Goal: Task Accomplishment & Management: Manage account settings

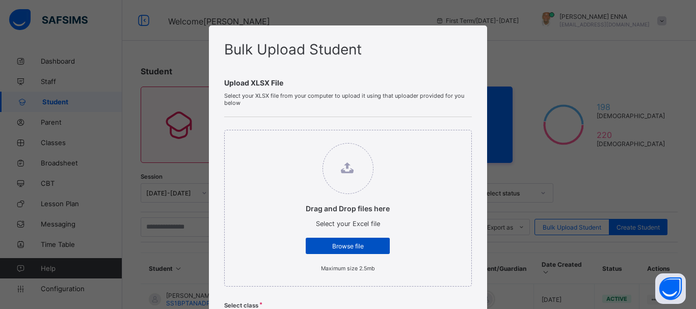
click at [364, 246] on span "Browse file" at bounding box center [348, 247] width 69 height 8
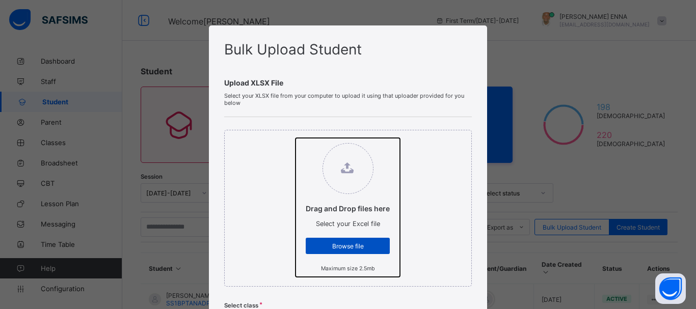
click at [296, 138] on input "Drag and Drop files here Select your Excel file Browse file Maximum size 2.5mb" at bounding box center [296, 138] width 0 height 0
type input "**********"
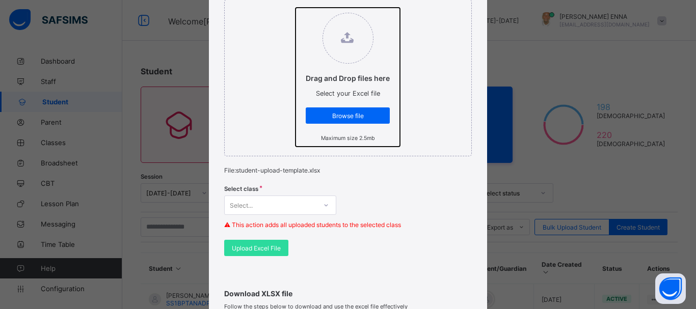
scroll to position [150, 0]
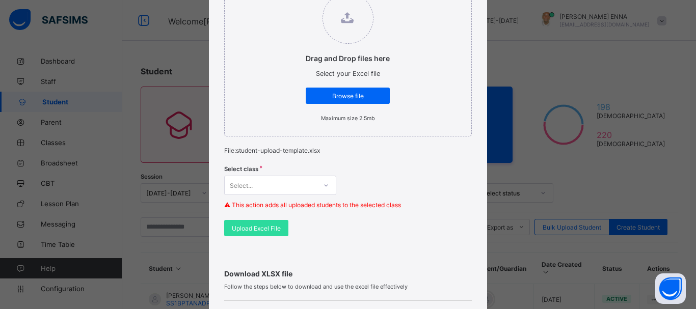
click at [309, 188] on div "Select..." at bounding box center [280, 185] width 112 height 19
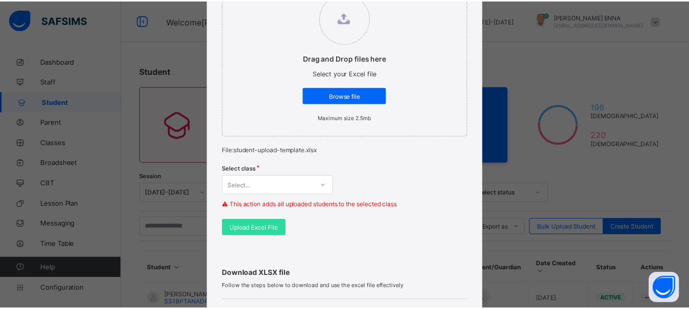
scroll to position [198, 0]
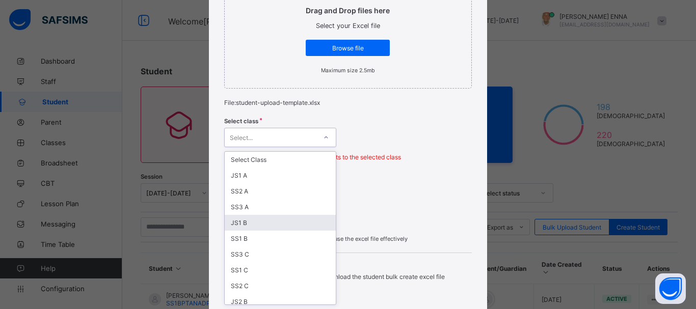
click at [243, 224] on div "JS1 B" at bounding box center [280, 223] width 111 height 16
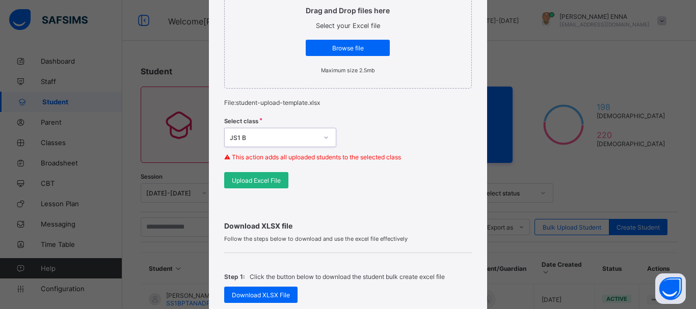
click at [268, 184] on span "Upload Excel File" at bounding box center [256, 181] width 49 height 8
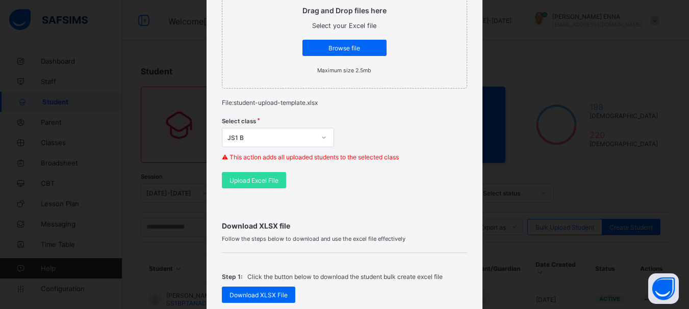
click at [489, 95] on div "Bulk Upload Student Upload XLSX File Select your XLSX file from your computer t…" at bounding box center [344, 154] width 689 height 309
click at [451, 248] on span at bounding box center [344, 250] width 245 height 5
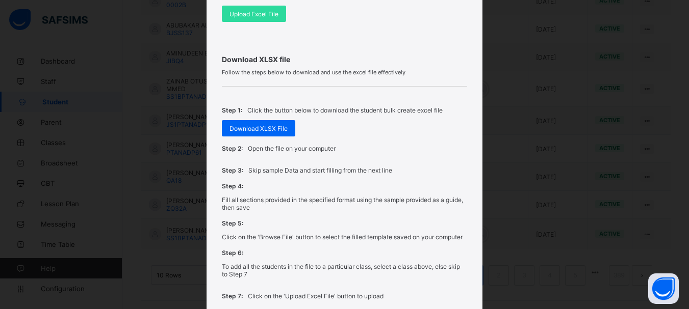
scroll to position [453, 0]
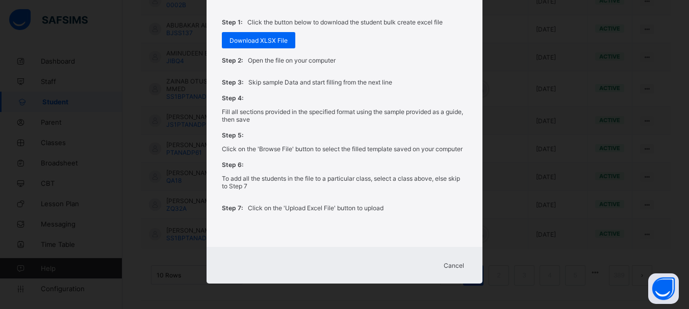
click at [461, 266] on span "Cancel" at bounding box center [454, 266] width 20 height 8
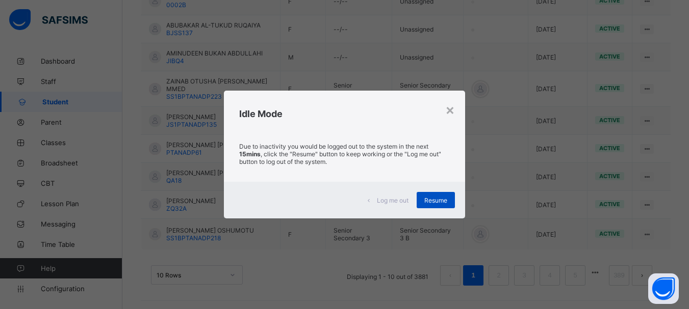
click at [430, 197] on span "Resume" at bounding box center [435, 201] width 23 height 8
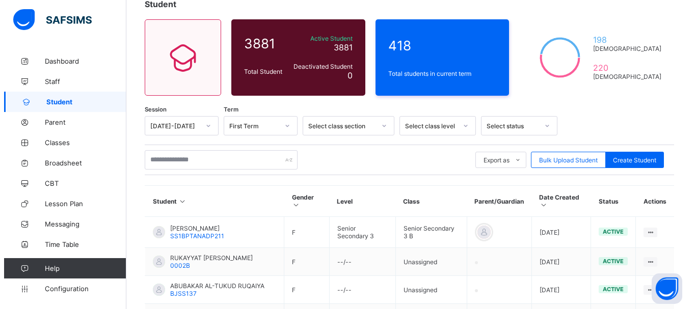
scroll to position [71, 0]
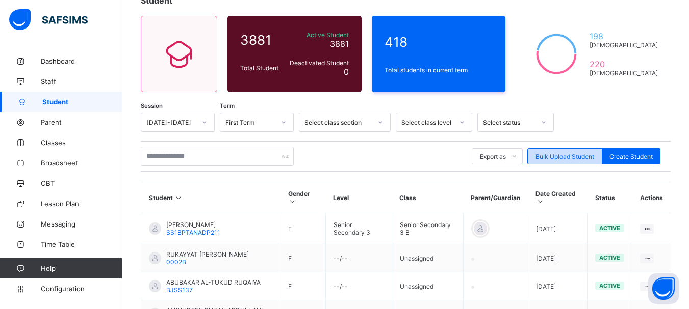
click at [582, 156] on span "Bulk Upload Student" at bounding box center [564, 157] width 59 height 8
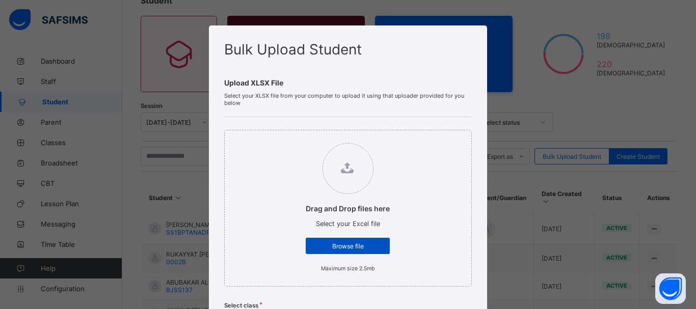
click at [368, 243] on span "Browse file" at bounding box center [348, 247] width 69 height 8
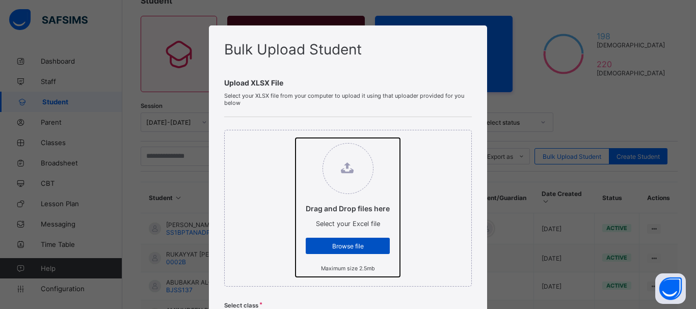
click at [296, 138] on input "Drag and Drop files here Select your Excel file Browse file Maximum size 2.5mb" at bounding box center [296, 138] width 0 height 0
type input "**********"
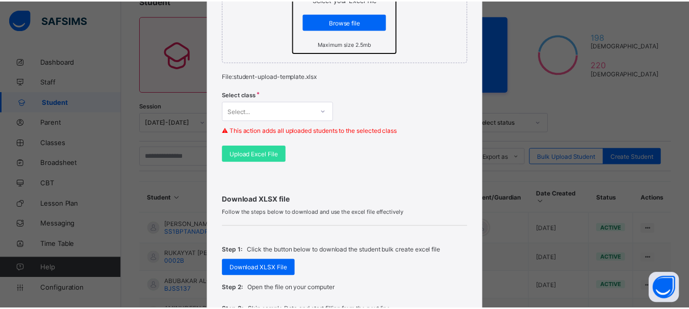
scroll to position [223, 0]
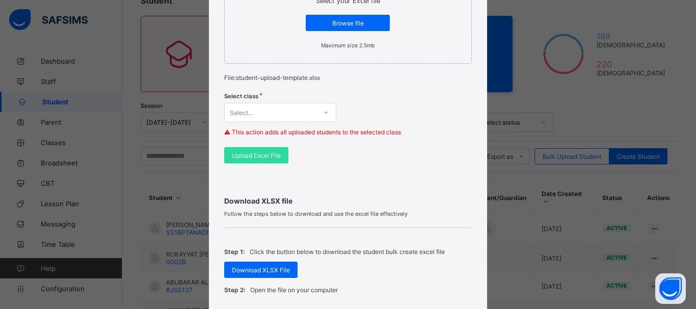
click at [324, 110] on icon at bounding box center [326, 113] width 6 height 10
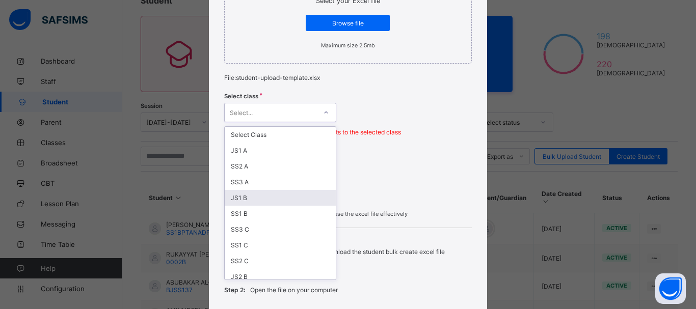
click at [239, 198] on div "JS1 B" at bounding box center [280, 198] width 111 height 16
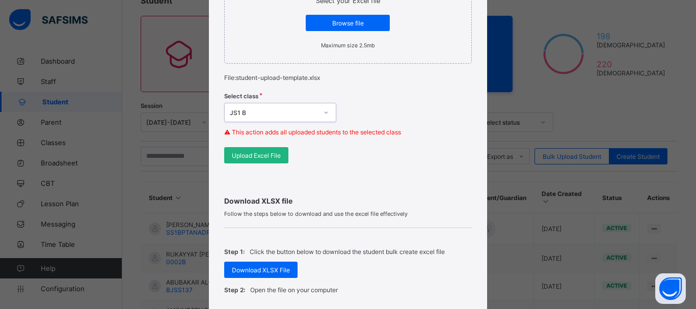
click at [265, 153] on span "Upload Excel File" at bounding box center [256, 156] width 49 height 8
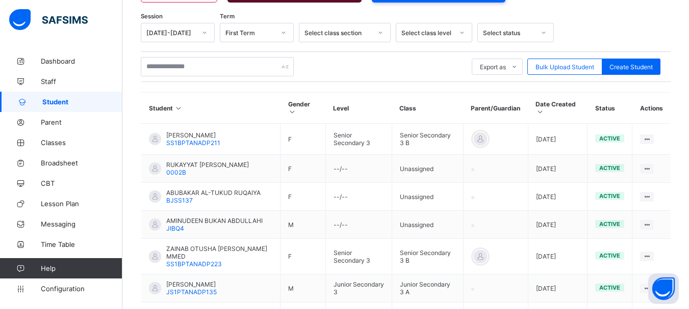
scroll to position [28, 0]
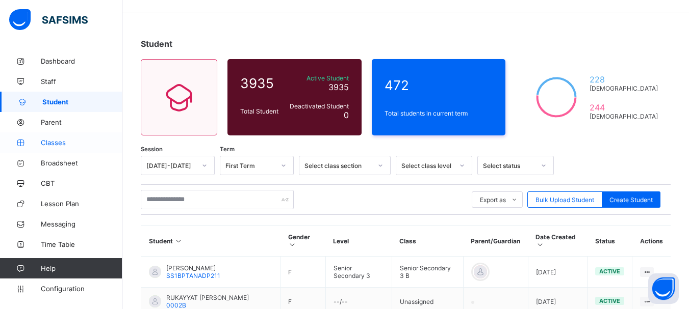
click at [55, 141] on span "Classes" at bounding box center [82, 143] width 82 height 8
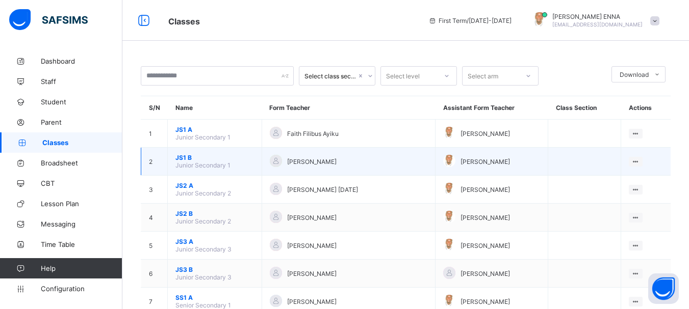
click at [187, 158] on span "JS1 B" at bounding box center [214, 158] width 79 height 8
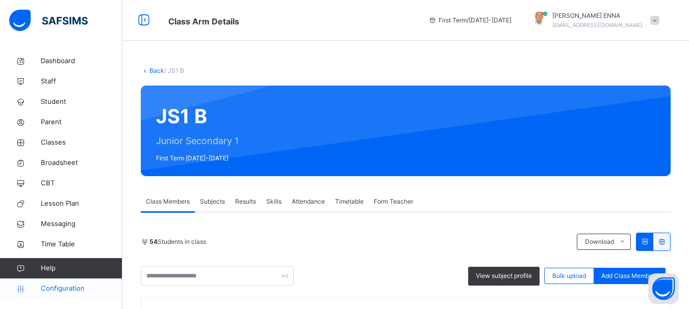
click at [72, 289] on span "Configuration" at bounding box center [81, 289] width 81 height 10
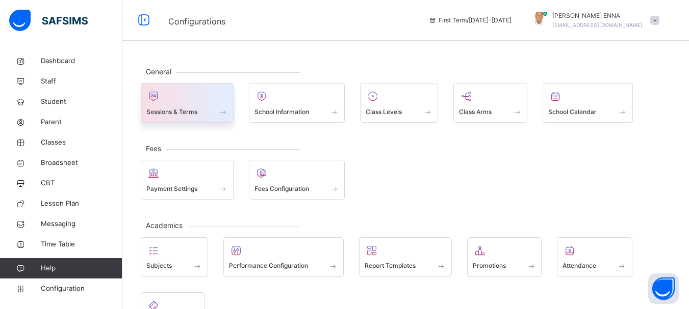
click at [211, 112] on div "Sessions & Terms" at bounding box center [187, 112] width 82 height 11
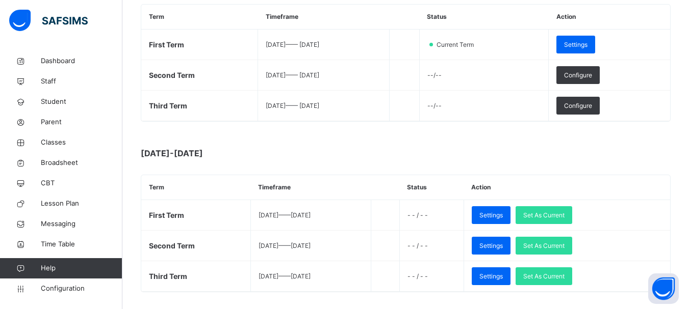
scroll to position [216, 0]
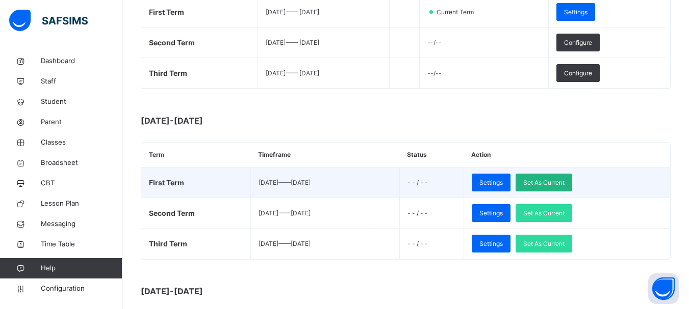
click at [564, 180] on span "Set As Current" at bounding box center [543, 182] width 41 height 9
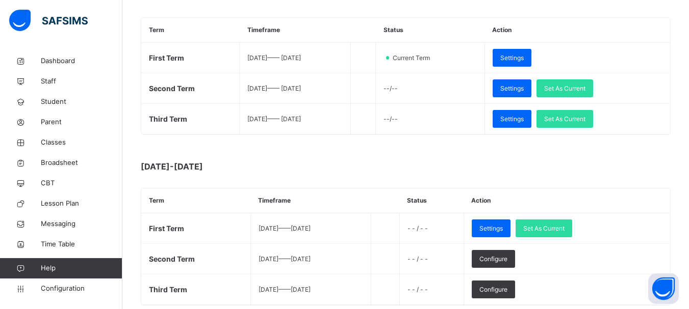
scroll to position [0, 0]
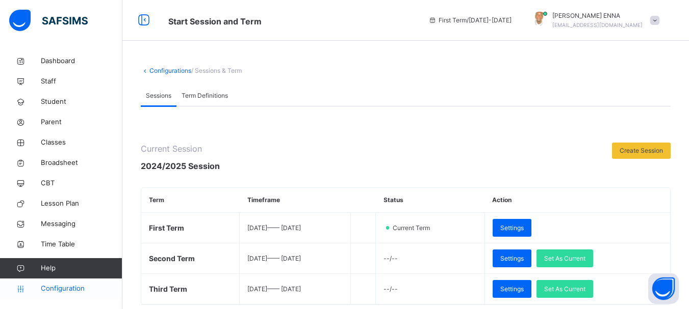
click at [54, 289] on span "Configuration" at bounding box center [81, 289] width 81 height 10
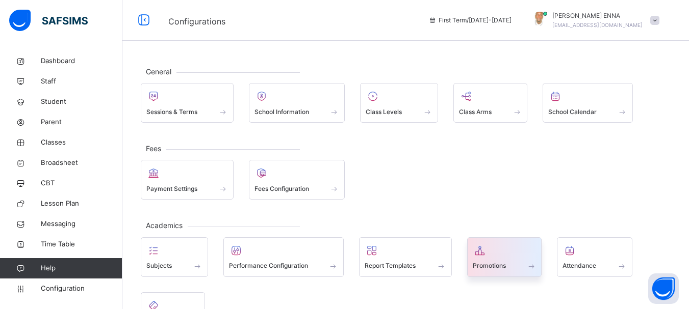
click at [516, 255] on div at bounding box center [505, 250] width 64 height 15
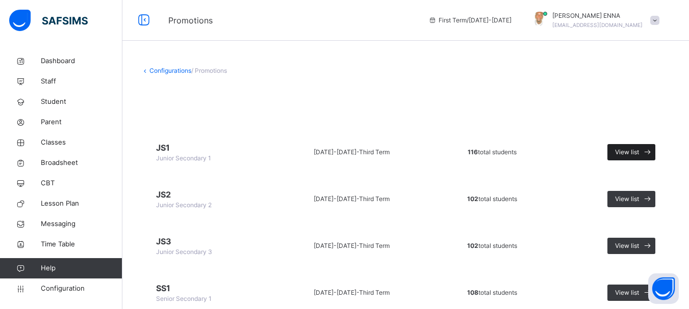
click at [639, 150] on span "View list" at bounding box center [627, 152] width 24 height 9
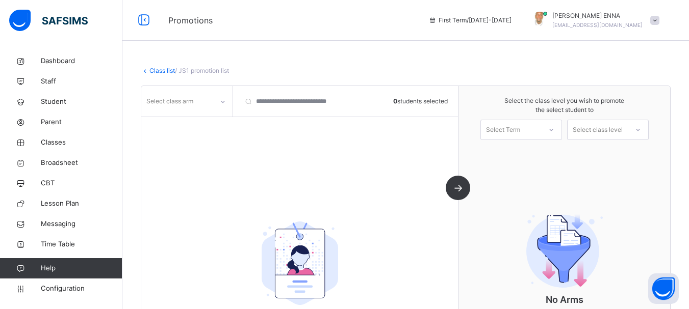
click at [554, 127] on icon at bounding box center [551, 130] width 6 height 10
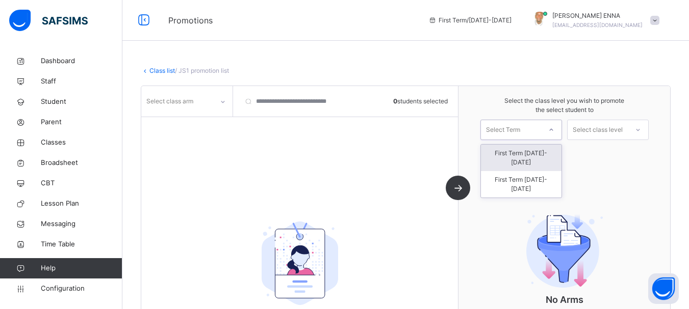
click at [550, 149] on div "First Term 2024-2025" at bounding box center [521, 158] width 81 height 27
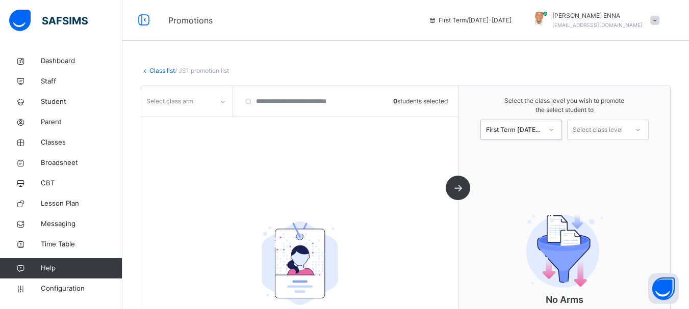
click at [620, 127] on div "Select class level" at bounding box center [598, 130] width 50 height 20
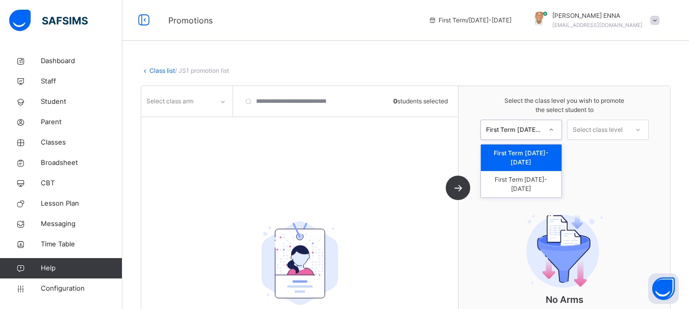
click at [549, 125] on div at bounding box center [551, 129] width 18 height 17
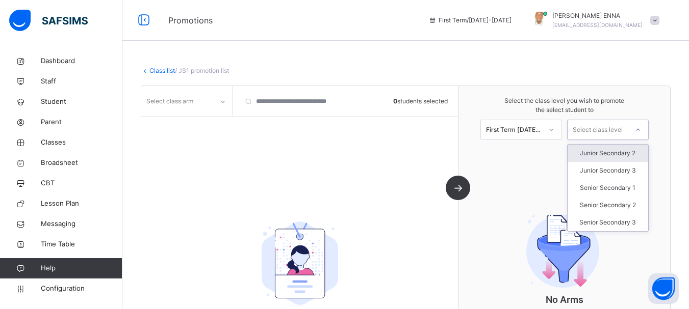
click at [600, 129] on div "Select class level" at bounding box center [598, 130] width 50 height 20
click at [222, 105] on icon at bounding box center [223, 102] width 6 height 10
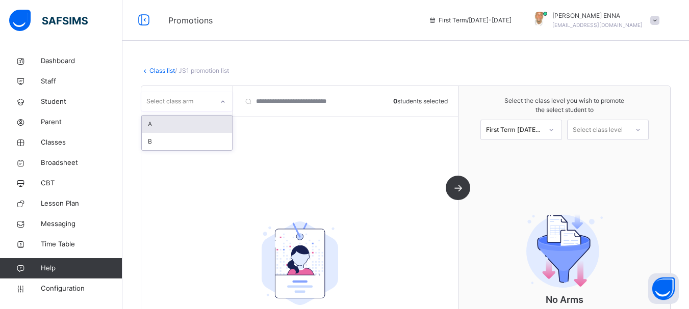
click at [183, 125] on div "A" at bounding box center [187, 124] width 90 height 17
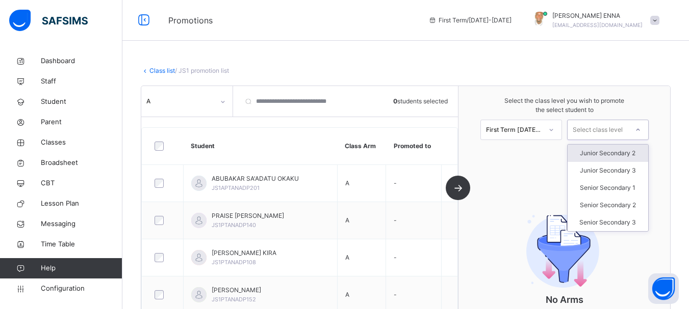
click at [641, 127] on icon at bounding box center [638, 130] width 6 height 10
click at [624, 151] on div "Junior Secondary 2" at bounding box center [607, 153] width 81 height 17
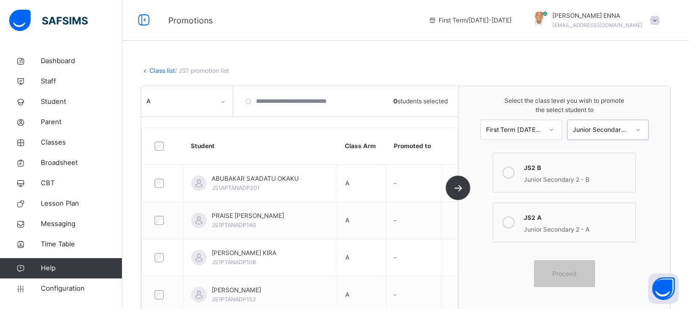
click at [512, 220] on icon at bounding box center [508, 223] width 12 height 12
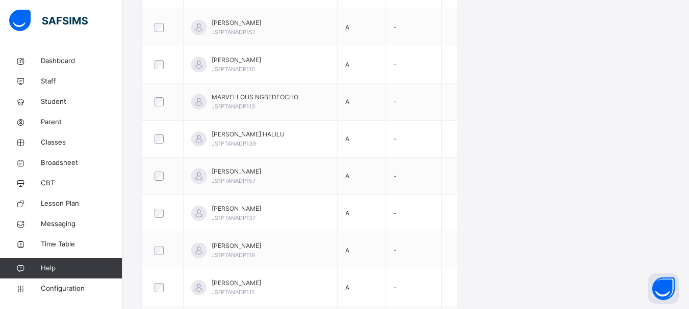
scroll to position [604, 0]
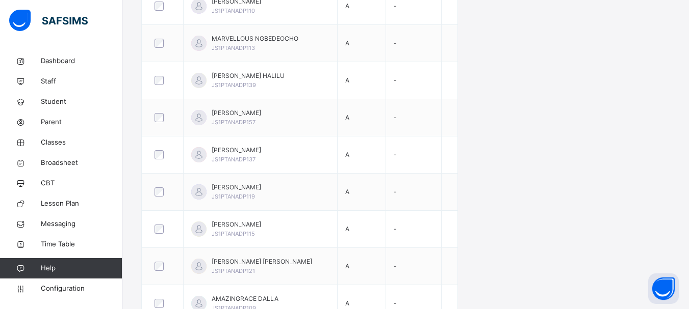
drag, startPoint x: 688, startPoint y: 115, endPoint x: 696, endPoint y: 54, distance: 61.7
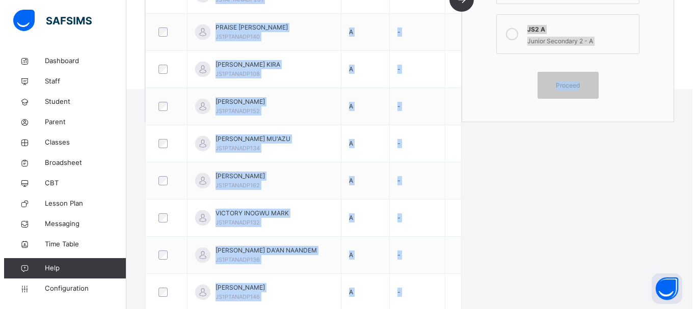
scroll to position [0, 0]
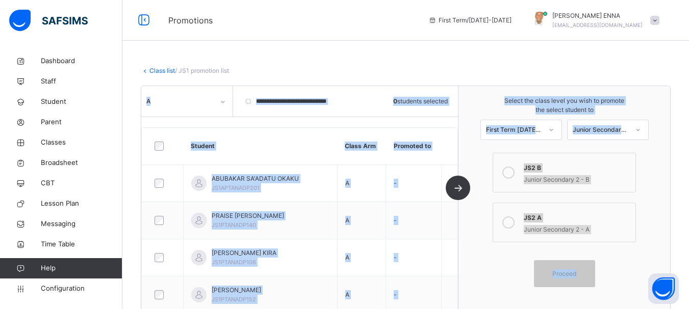
click at [257, 139] on th "Student" at bounding box center [260, 146] width 154 height 37
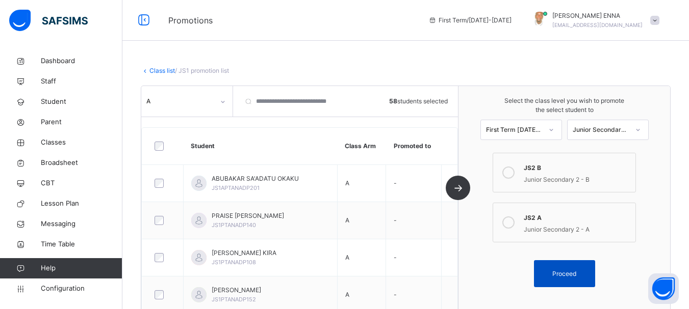
click at [583, 269] on div "Proceed" at bounding box center [564, 274] width 61 height 27
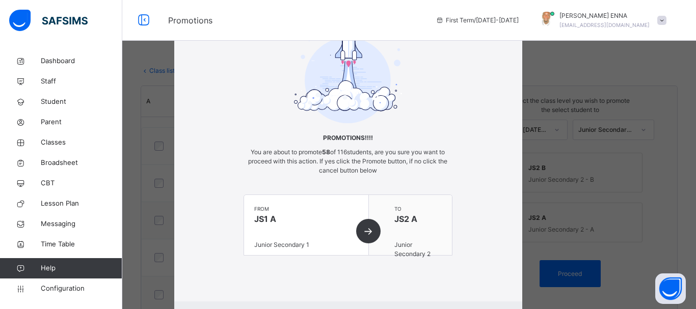
scroll to position [80, 0]
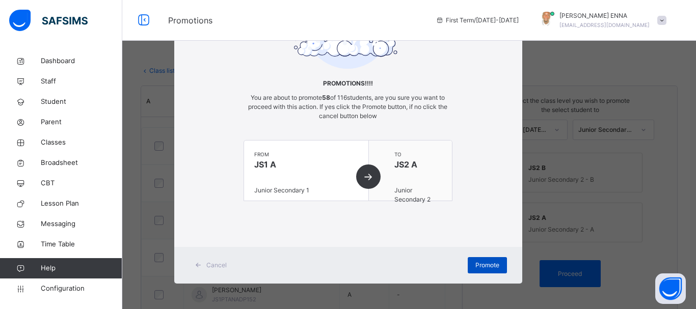
click at [495, 262] on span "Promote" at bounding box center [488, 265] width 24 height 9
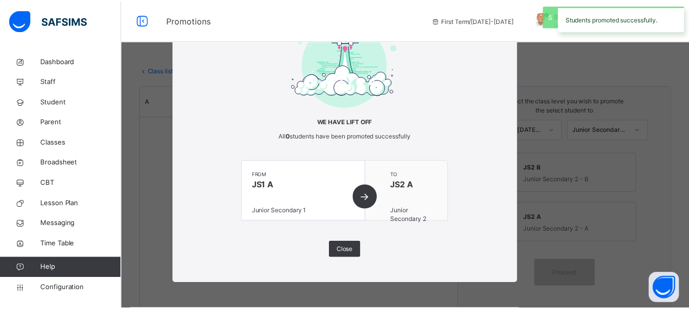
scroll to position [41, 0]
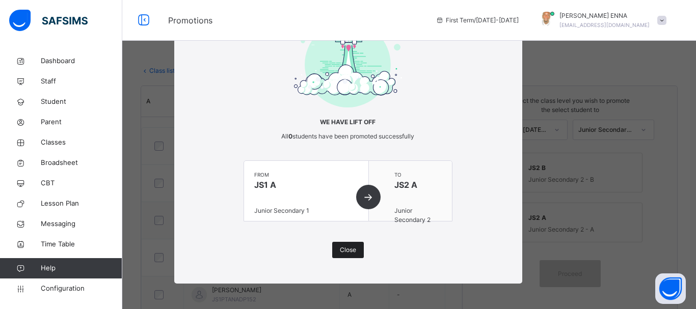
click at [341, 247] on span "Close" at bounding box center [348, 250] width 16 height 9
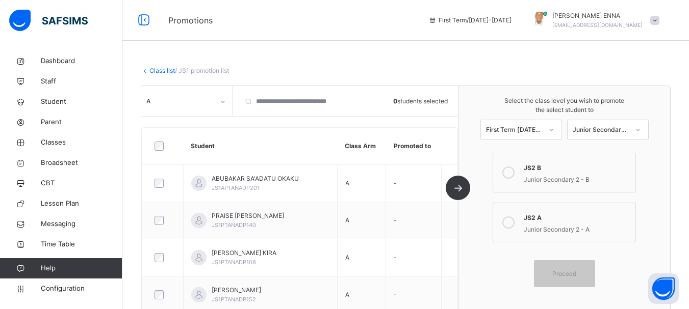
click at [221, 106] on icon at bounding box center [223, 102] width 6 height 10
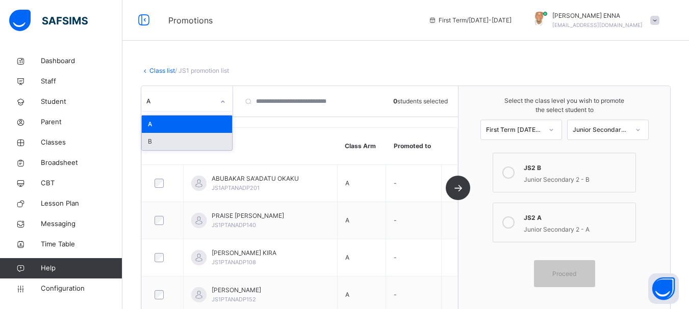
click at [175, 136] on div "B" at bounding box center [187, 141] width 90 height 17
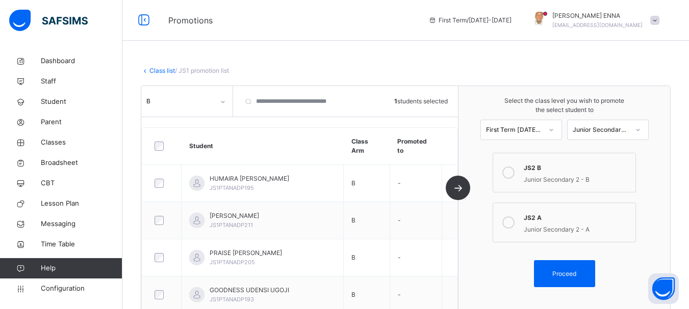
click at [511, 169] on icon at bounding box center [508, 173] width 12 height 12
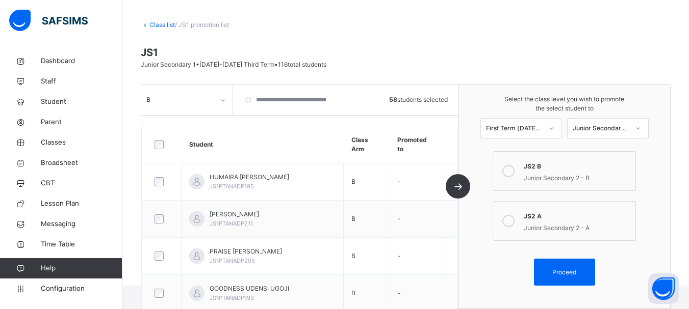
scroll to position [33, 0]
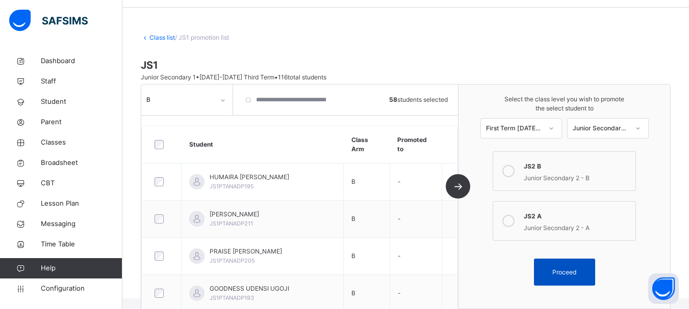
click at [573, 268] on span "Proceed" at bounding box center [564, 272] width 24 height 9
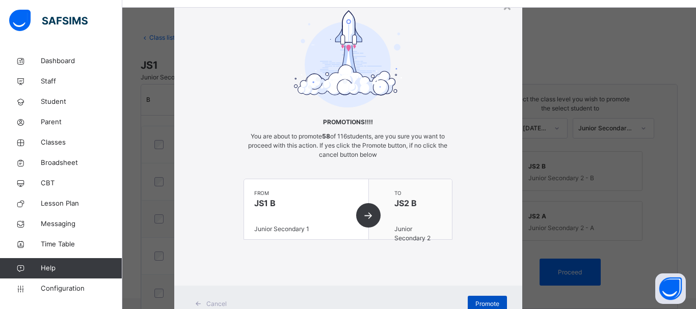
click at [487, 300] on span "Promote" at bounding box center [488, 304] width 24 height 9
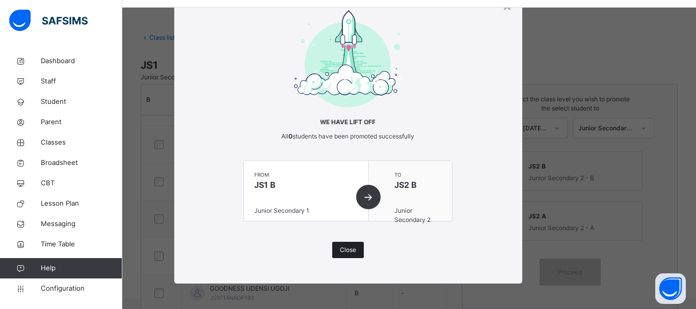
click at [352, 249] on span "Close" at bounding box center [348, 250] width 16 height 9
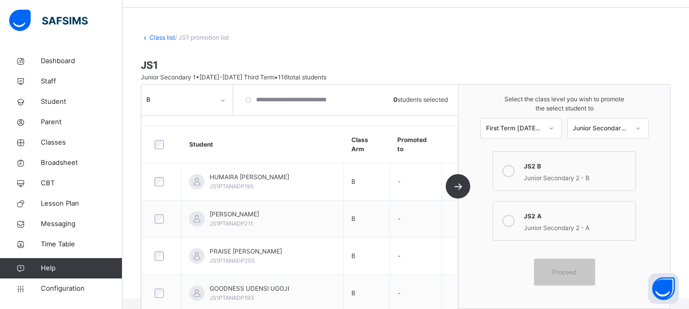
click at [225, 101] on icon at bounding box center [223, 100] width 6 height 10
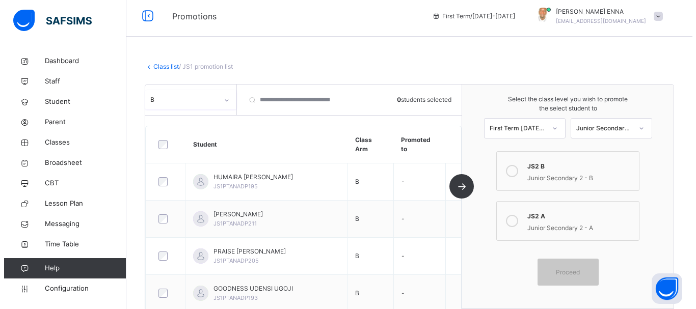
scroll to position [0, 0]
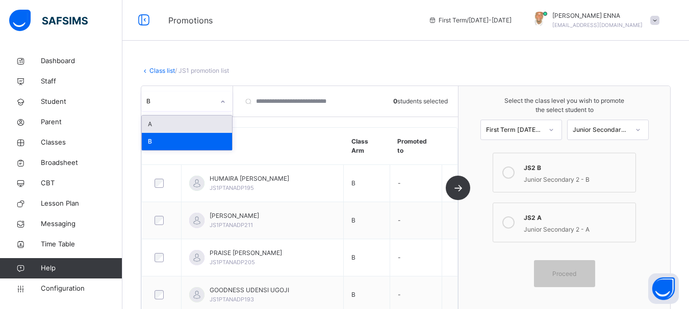
click at [227, 98] on div at bounding box center [222, 102] width 17 height 16
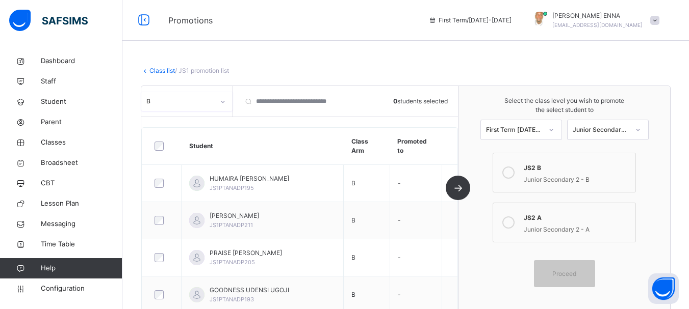
click at [227, 98] on div at bounding box center [222, 102] width 17 height 16
click at [164, 146] on div at bounding box center [161, 146] width 19 height 9
click at [576, 275] on span "Proceed" at bounding box center [564, 274] width 24 height 9
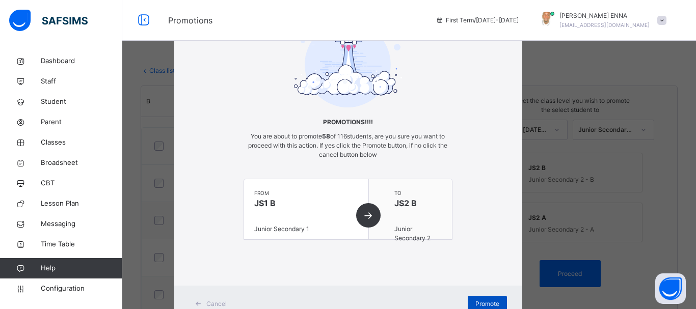
click at [481, 300] on span "Promote" at bounding box center [488, 304] width 24 height 9
click at [673, 184] on div "× Promotions!!!! You are about to promote 58 of 116 students, are you sure you …" at bounding box center [348, 154] width 696 height 309
click at [672, 192] on div "× Promotions!!!! You are about to promote 58 of 116 students, are you sure you …" at bounding box center [348, 154] width 696 height 309
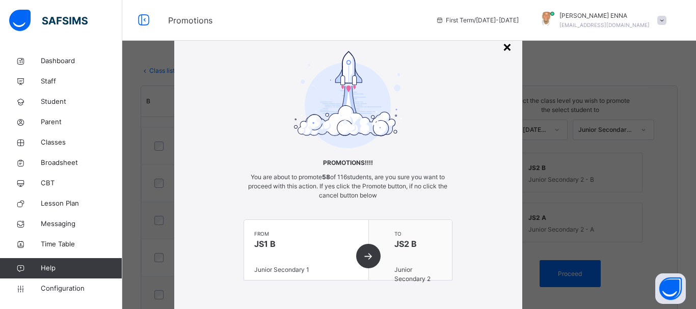
click at [506, 47] on div "×" at bounding box center [508, 46] width 10 height 21
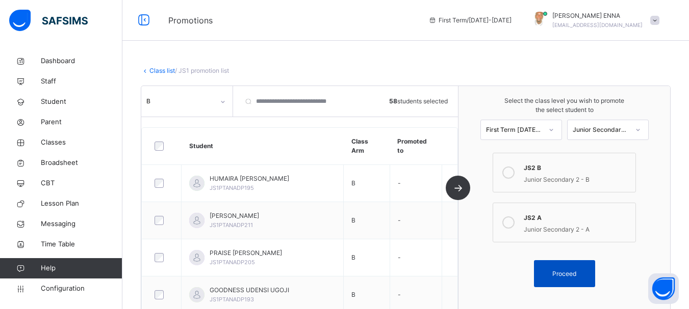
click at [576, 271] on span "Proceed" at bounding box center [564, 274] width 24 height 9
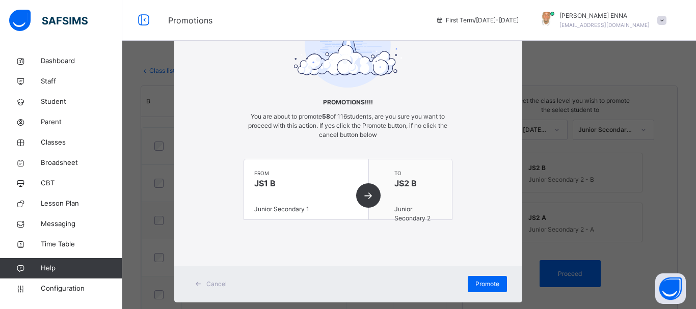
scroll to position [80, 0]
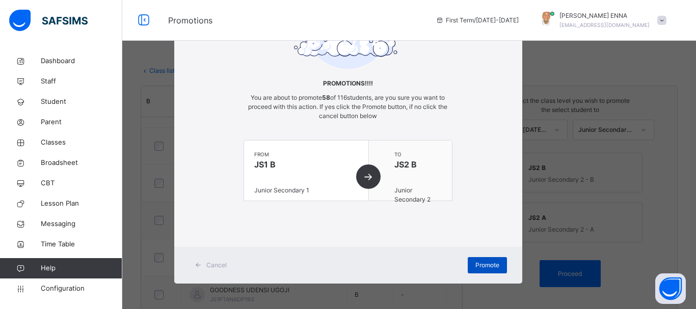
click at [482, 260] on div "Promote" at bounding box center [487, 265] width 39 height 16
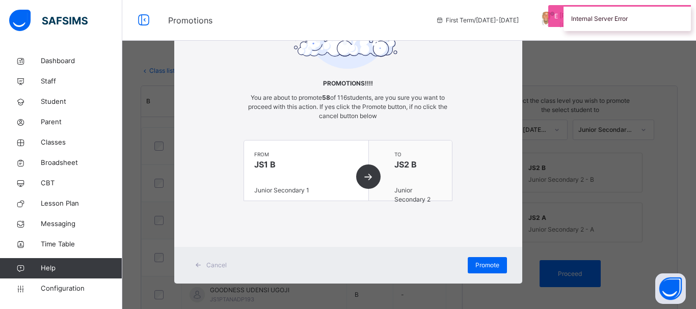
scroll to position [0, 0]
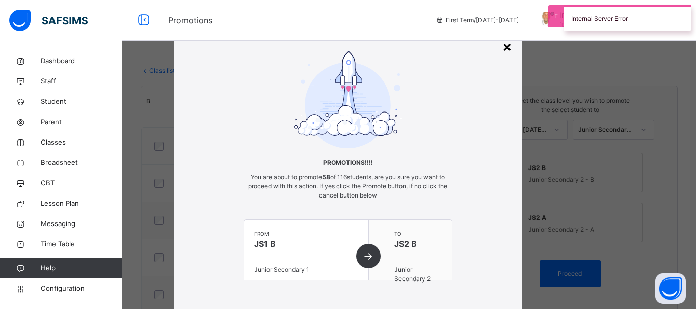
click at [505, 43] on div "×" at bounding box center [508, 46] width 10 height 21
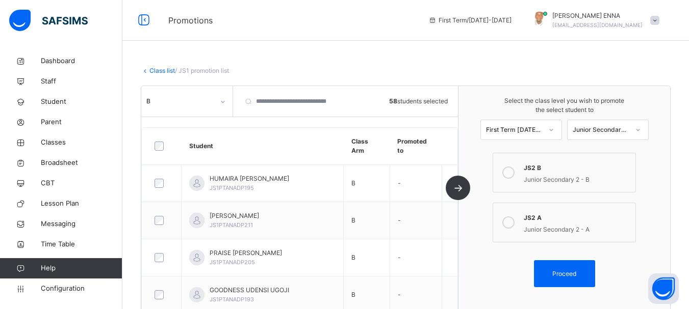
click at [163, 71] on link "Class list" at bounding box center [161, 71] width 25 height 8
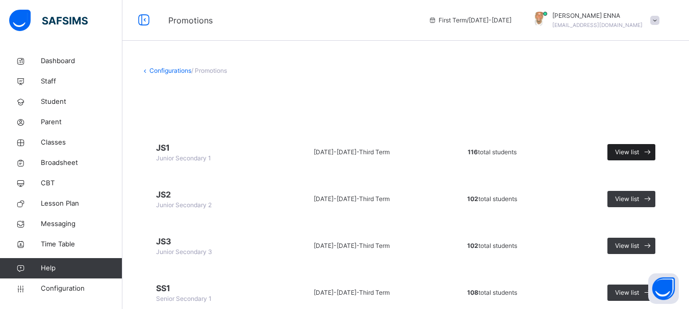
click at [635, 148] on span "View list" at bounding box center [627, 152] width 24 height 9
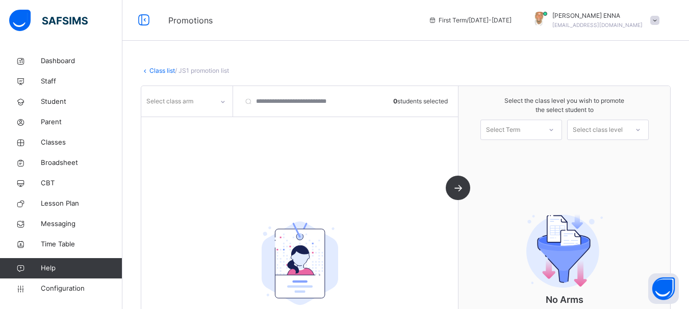
click at [224, 96] on div at bounding box center [222, 102] width 17 height 16
click at [170, 143] on div "B" at bounding box center [187, 141] width 90 height 17
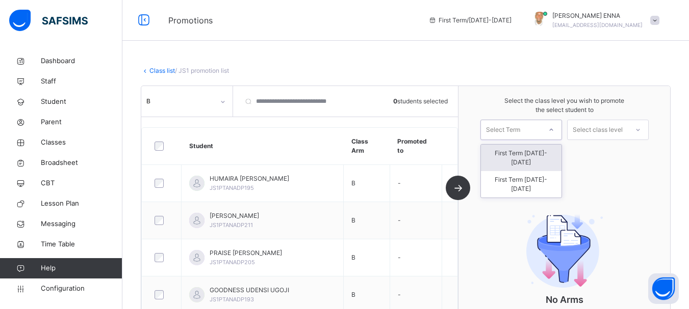
click at [548, 135] on div at bounding box center [551, 129] width 18 height 17
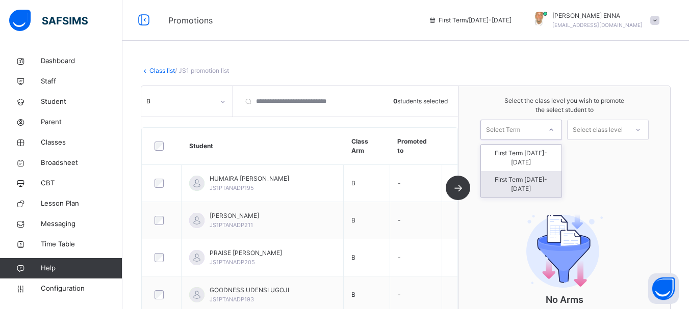
click at [555, 171] on div "First Term 2025-2026" at bounding box center [521, 184] width 81 height 27
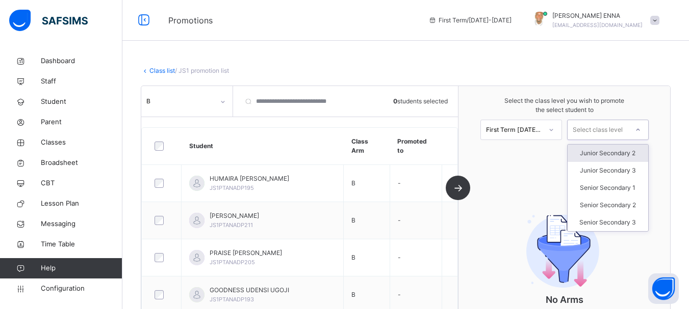
click at [641, 131] on icon at bounding box center [638, 130] width 6 height 10
click at [633, 149] on div "Junior Secondary 2" at bounding box center [607, 153] width 81 height 17
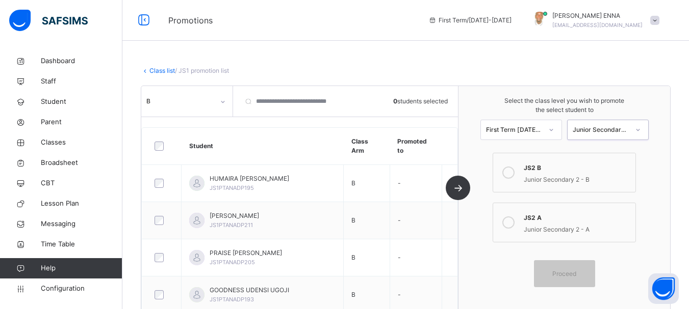
click at [528, 170] on label "JS2 B Junior Secondary 2 - B" at bounding box center [564, 173] width 143 height 40
click at [164, 148] on div at bounding box center [161, 146] width 19 height 9
click at [560, 280] on div "Proceed" at bounding box center [564, 274] width 61 height 27
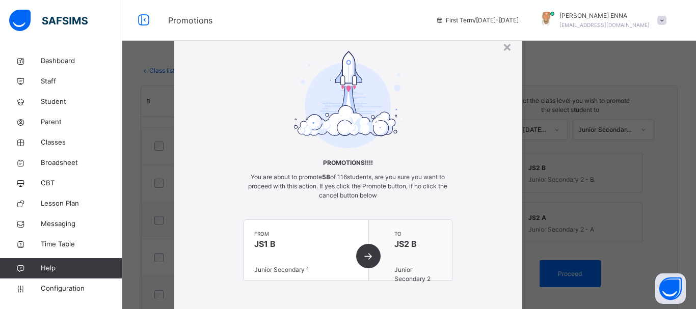
scroll to position [80, 0]
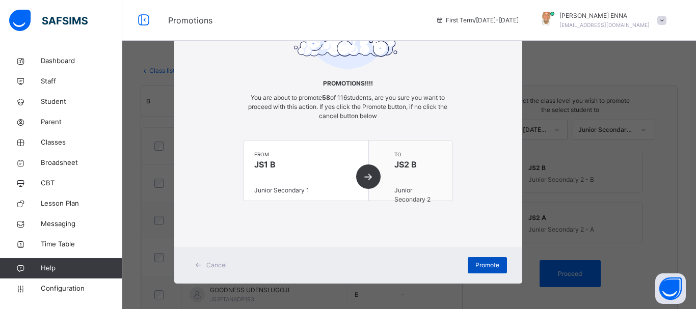
click at [487, 263] on span "Promote" at bounding box center [488, 265] width 24 height 9
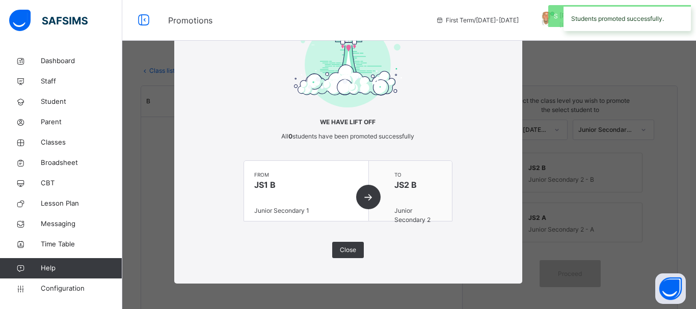
scroll to position [41, 0]
click at [351, 250] on span "Close" at bounding box center [348, 250] width 16 height 9
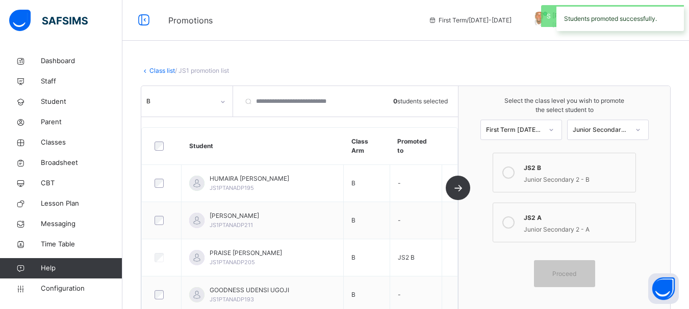
click at [154, 69] on link "Class list" at bounding box center [161, 71] width 25 height 8
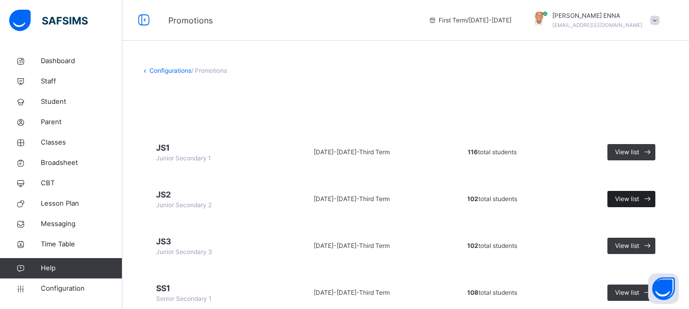
click at [636, 199] on span "View list" at bounding box center [627, 199] width 24 height 9
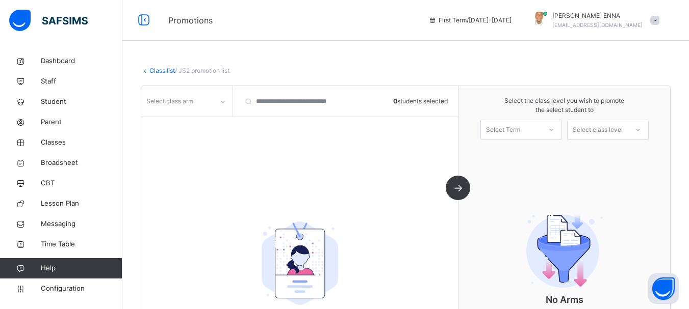
click at [224, 97] on div at bounding box center [222, 102] width 17 height 16
click at [189, 136] on div "A" at bounding box center [187, 141] width 90 height 17
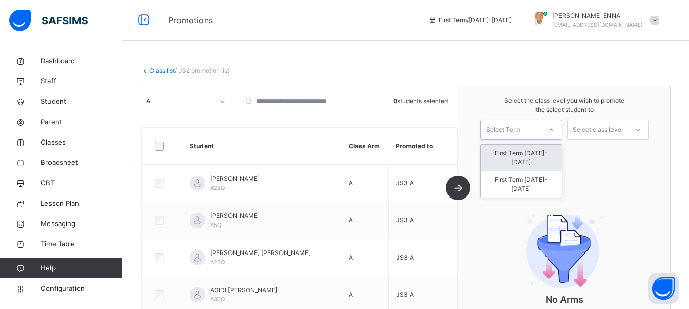
click at [554, 129] on icon at bounding box center [551, 130] width 6 height 10
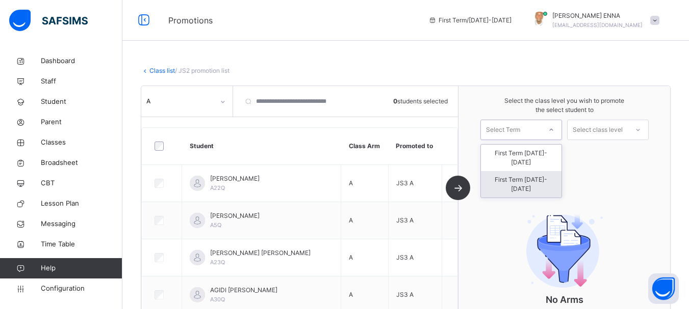
click at [541, 173] on div "First Term 2025-2026" at bounding box center [521, 184] width 81 height 27
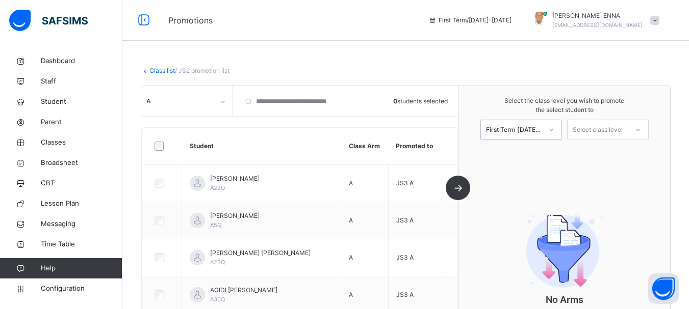
click at [617, 133] on div "Select class level" at bounding box center [598, 130] width 50 height 20
click at [619, 155] on div "Junior Secondary 3" at bounding box center [607, 153] width 81 height 17
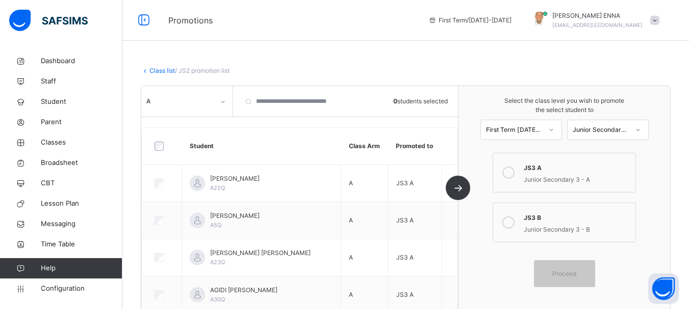
click at [514, 168] on icon at bounding box center [508, 173] width 12 height 12
click at [563, 267] on div "Proceed" at bounding box center [564, 274] width 61 height 27
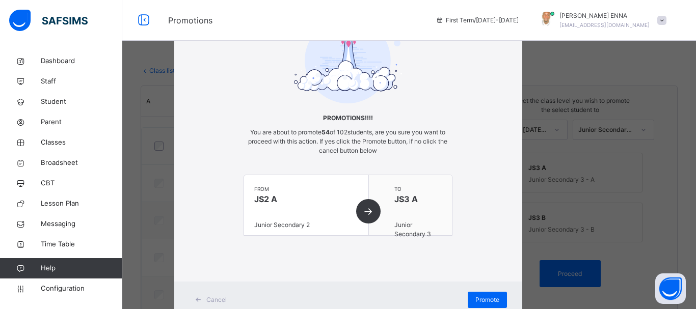
scroll to position [80, 0]
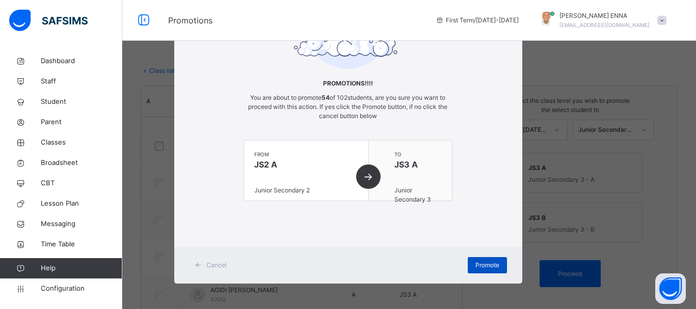
click at [488, 264] on span "Promote" at bounding box center [488, 265] width 24 height 9
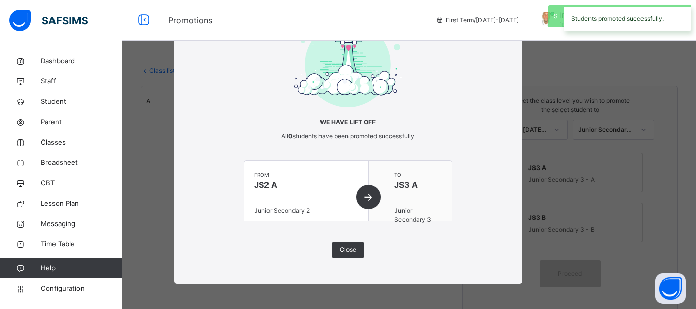
scroll to position [41, 0]
click at [348, 248] on span "Close" at bounding box center [348, 250] width 16 height 9
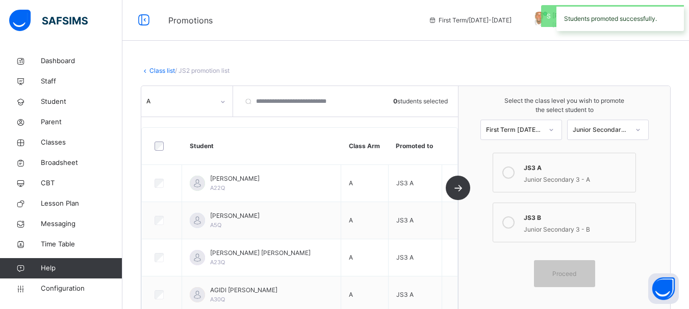
click at [222, 90] on div "A" at bounding box center [187, 101] width 92 height 31
click at [227, 95] on div at bounding box center [222, 102] width 17 height 16
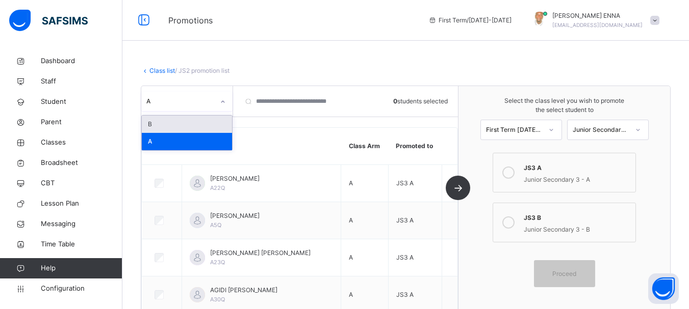
click at [178, 130] on div "B" at bounding box center [187, 124] width 90 height 17
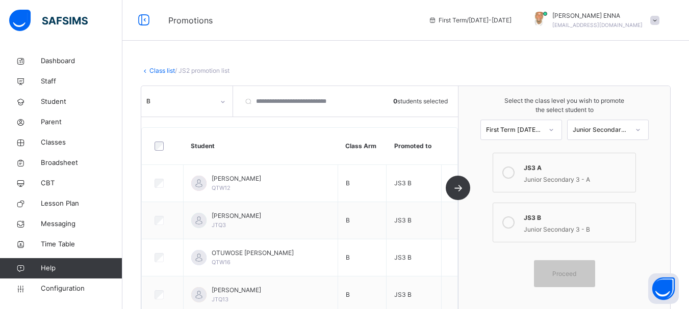
click at [514, 222] on icon at bounding box center [508, 223] width 12 height 12
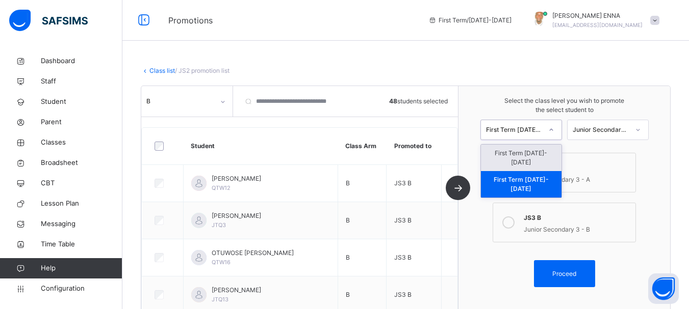
click at [554, 128] on icon at bounding box center [551, 130] width 6 height 10
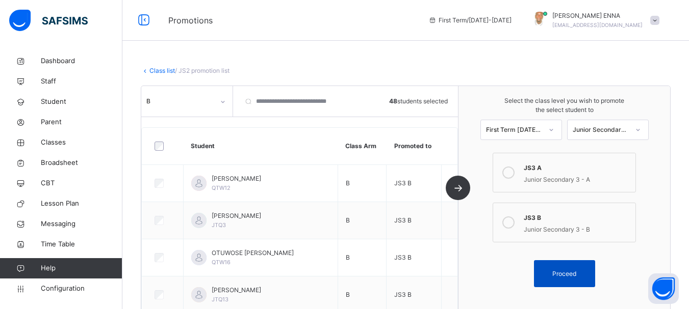
click at [573, 270] on span "Proceed" at bounding box center [564, 274] width 24 height 9
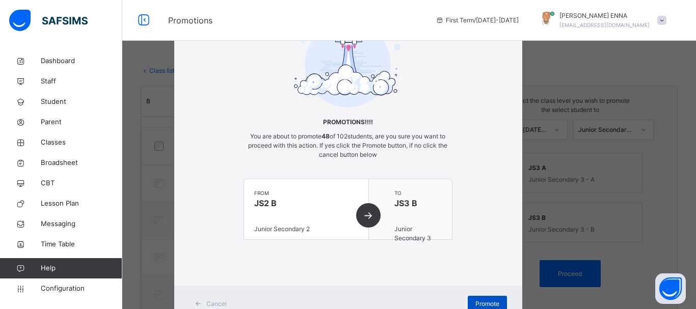
click at [489, 302] on span "Promote" at bounding box center [488, 304] width 24 height 9
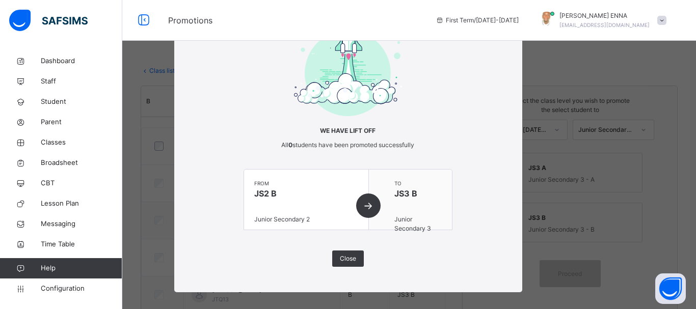
scroll to position [34, 0]
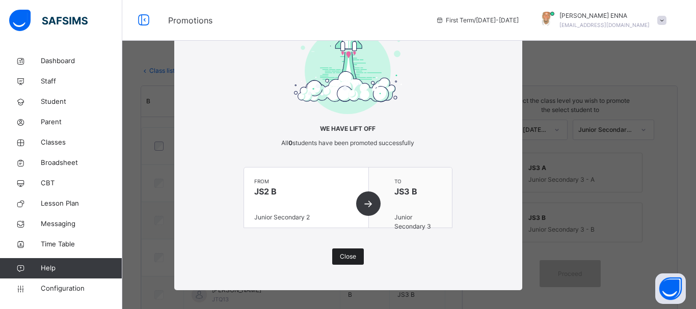
click at [355, 253] on div "Close" at bounding box center [348, 257] width 32 height 16
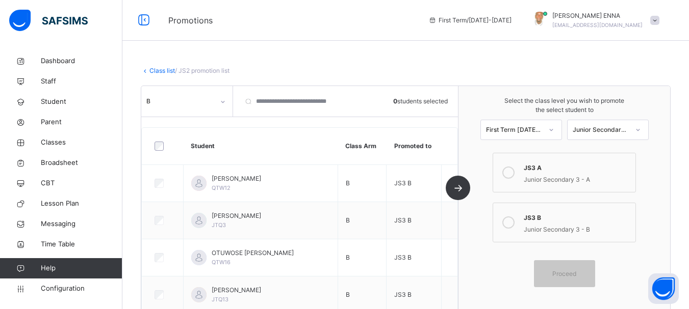
click at [158, 152] on div at bounding box center [163, 146] width 26 height 21
click at [576, 277] on span "Proceed" at bounding box center [564, 274] width 24 height 9
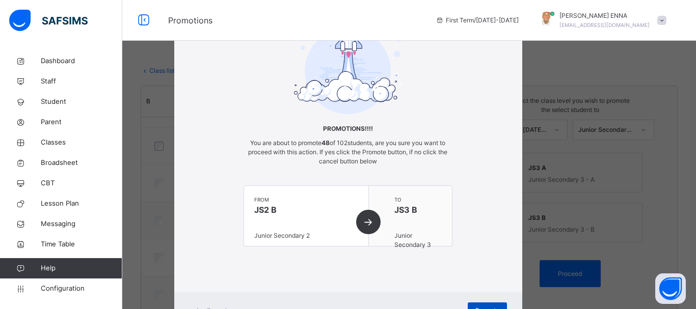
click at [482, 304] on div "Promote" at bounding box center [487, 311] width 39 height 16
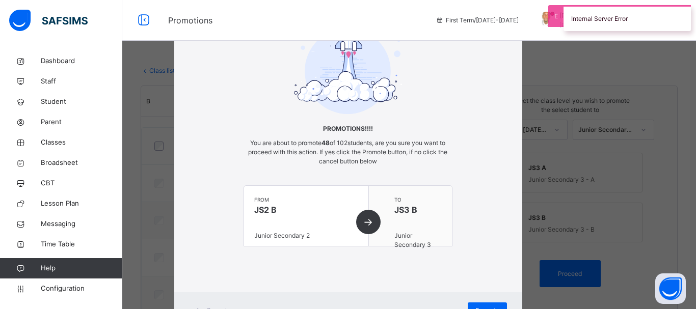
click at [688, 115] on div "× Promotions!!!! You are about to promote 48 of 102 students, are you sure you …" at bounding box center [348, 154] width 696 height 309
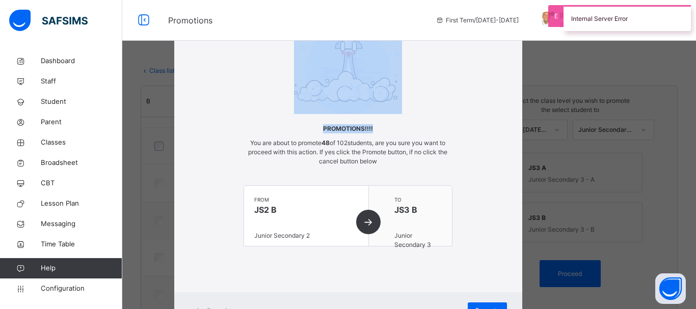
scroll to position [0, 0]
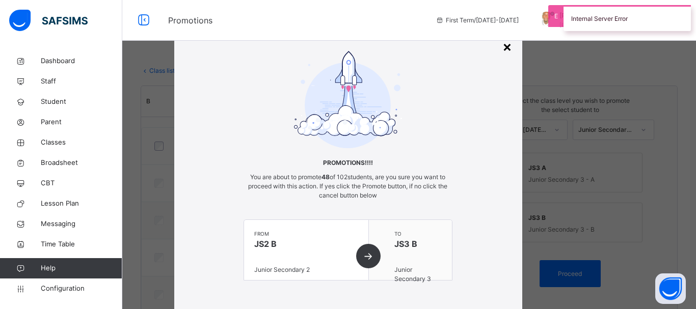
click at [503, 47] on div "×" at bounding box center [508, 46] width 10 height 21
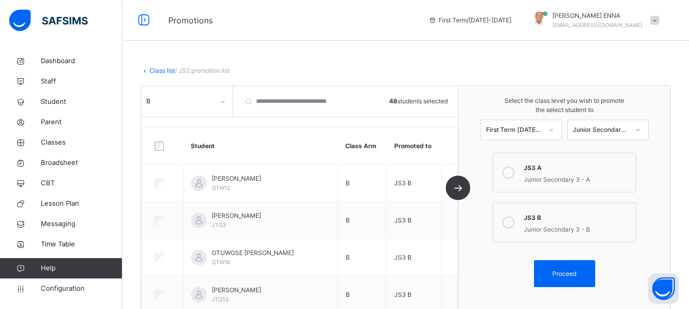
click at [164, 71] on link "Class list" at bounding box center [161, 71] width 25 height 8
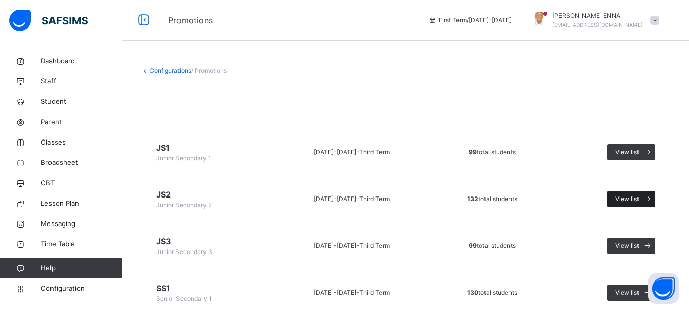
click at [629, 195] on span "View list" at bounding box center [627, 199] width 24 height 9
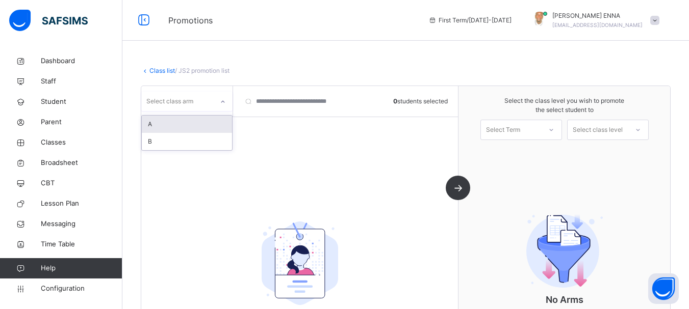
click at [224, 104] on icon at bounding box center [223, 102] width 6 height 10
click at [188, 141] on div "B" at bounding box center [187, 141] width 90 height 17
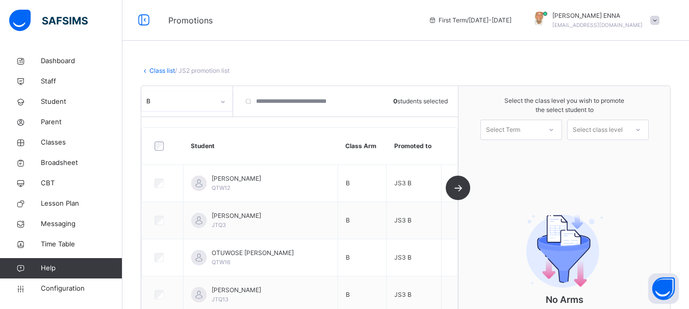
click at [554, 129] on icon at bounding box center [551, 130] width 6 height 10
click at [540, 173] on div "First Term 2025-2026" at bounding box center [521, 184] width 81 height 27
click at [641, 129] on icon at bounding box center [638, 130] width 6 height 10
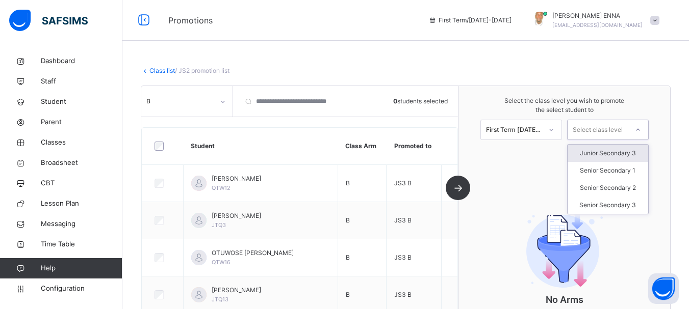
click at [629, 156] on div "Junior Secondary 3" at bounding box center [607, 153] width 81 height 17
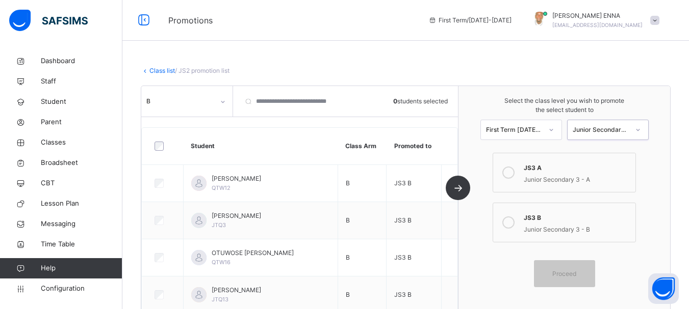
click at [511, 224] on icon at bounding box center [508, 223] width 12 height 12
click at [575, 276] on span "Proceed" at bounding box center [564, 274] width 24 height 9
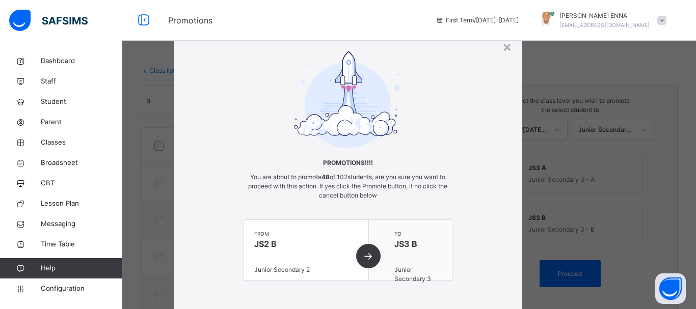
scroll to position [80, 0]
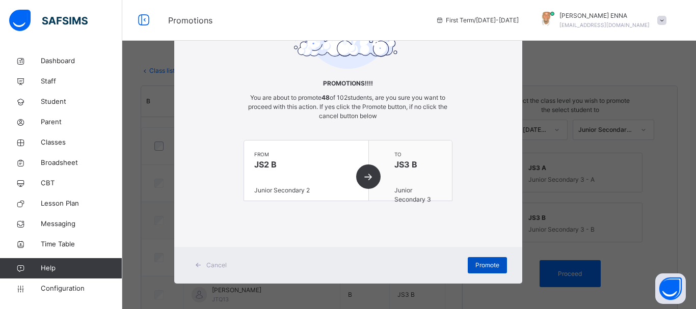
click at [483, 265] on span "Promote" at bounding box center [488, 265] width 24 height 9
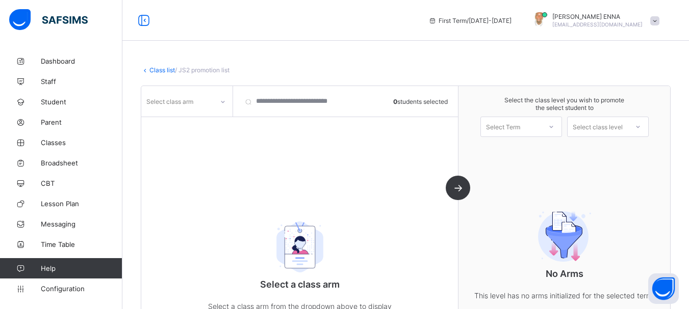
click at [225, 102] on icon at bounding box center [223, 102] width 6 height 10
click at [165, 140] on div "B" at bounding box center [187, 140] width 90 height 16
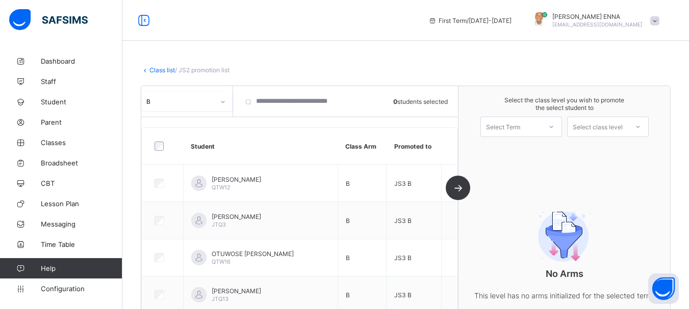
click at [560, 130] on div at bounding box center [551, 126] width 18 height 17
click at [522, 165] on div "First Term 2025-2026" at bounding box center [521, 176] width 81 height 23
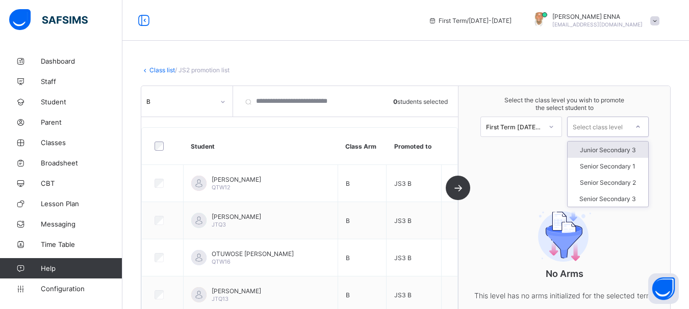
click at [620, 128] on div "Select class level" at bounding box center [598, 127] width 50 height 20
click at [615, 146] on div "Junior Secondary 3" at bounding box center [607, 150] width 81 height 16
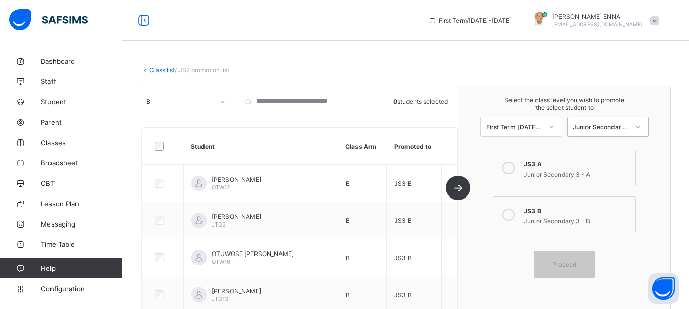
click at [514, 211] on icon at bounding box center [508, 215] width 12 height 12
click at [581, 256] on div "Proceed" at bounding box center [564, 264] width 61 height 27
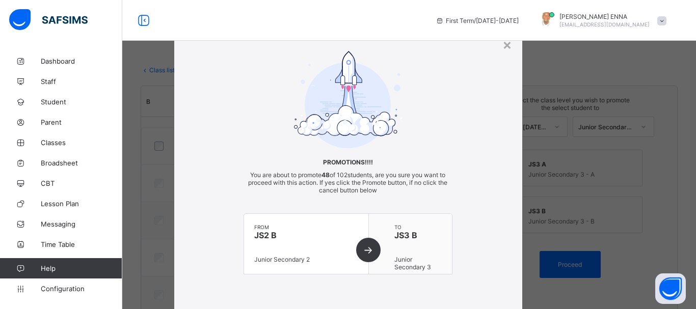
scroll to position [73, 0]
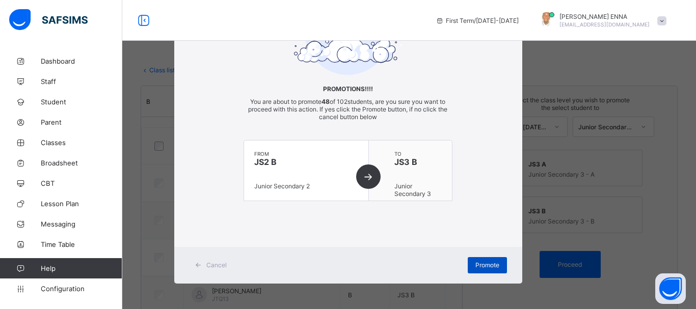
click at [487, 262] on span "Promote" at bounding box center [488, 266] width 24 height 8
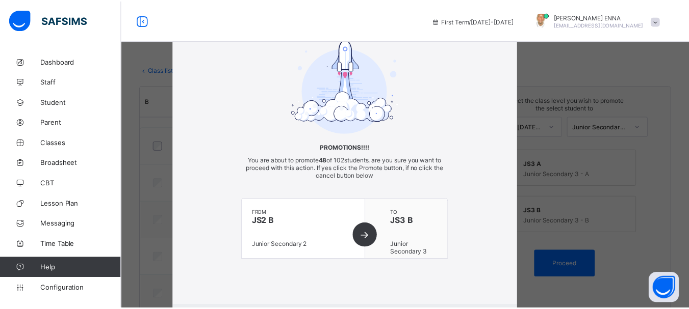
scroll to position [0, 0]
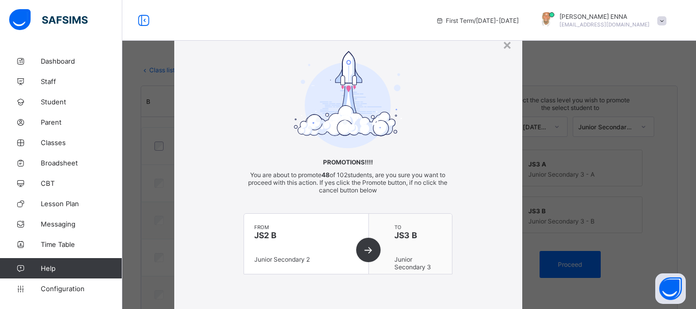
drag, startPoint x: 690, startPoint y: 95, endPoint x: 696, endPoint y: 15, distance: 80.3
click at [688, 15] on div "First Term / 2024-2025 EMMANUEL ENNA ennaemmanuel@gmail.com Dashboard Staff Stu…" at bounding box center [348, 166] width 696 height 332
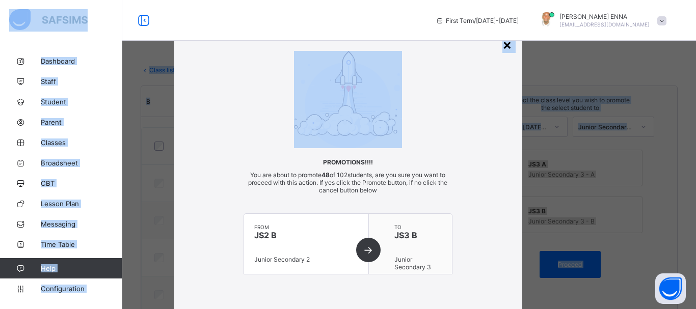
click at [504, 46] on div "×" at bounding box center [508, 44] width 10 height 17
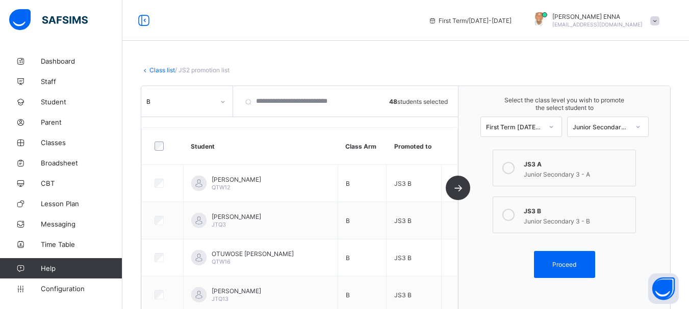
click at [161, 71] on link "Class list" at bounding box center [161, 70] width 25 height 8
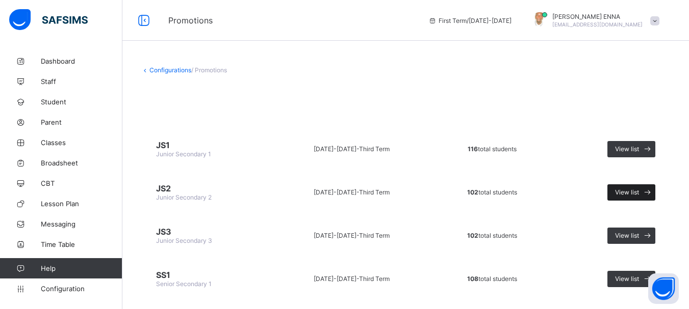
click at [639, 194] on span "View list" at bounding box center [627, 193] width 24 height 8
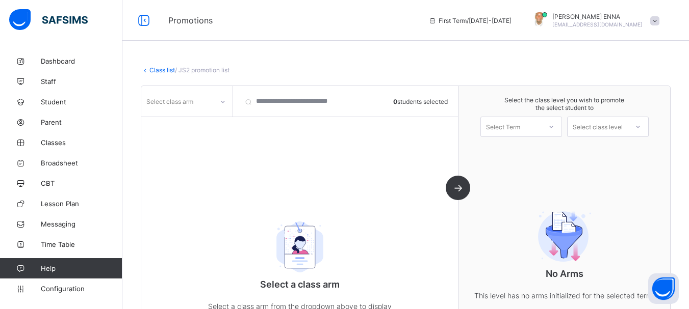
click at [222, 97] on div at bounding box center [222, 102] width 17 height 16
click at [186, 123] on div "B" at bounding box center [187, 124] width 90 height 16
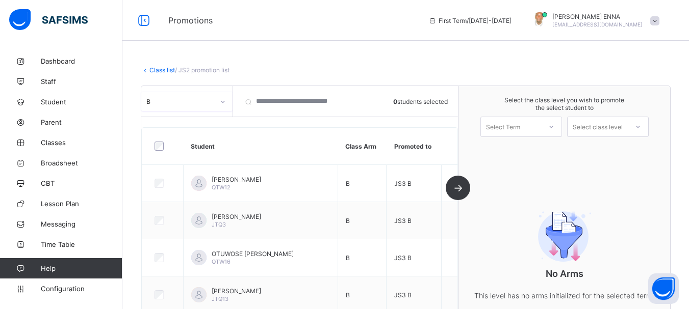
click at [560, 121] on div at bounding box center [551, 126] width 18 height 17
click at [531, 165] on div "First Term 2025-2026" at bounding box center [521, 176] width 81 height 23
click at [647, 126] on div at bounding box center [638, 126] width 18 height 17
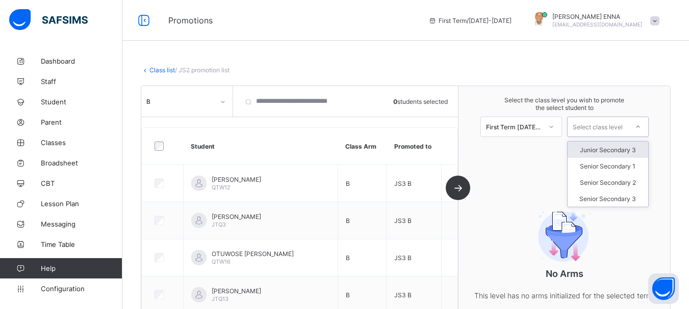
click at [628, 152] on div "Junior Secondary 3" at bounding box center [607, 150] width 81 height 16
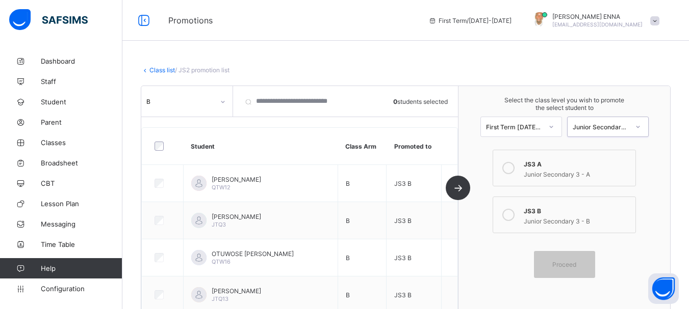
click at [514, 210] on icon at bounding box center [508, 215] width 12 height 12
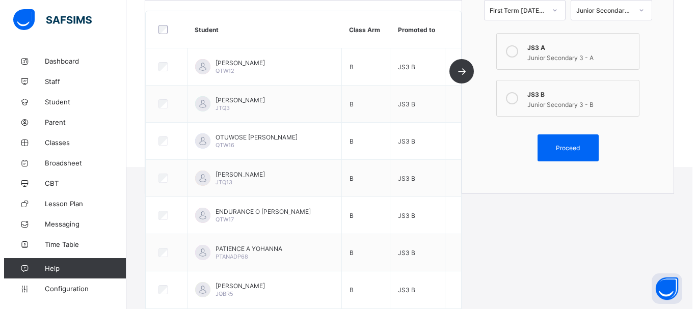
scroll to position [259, 0]
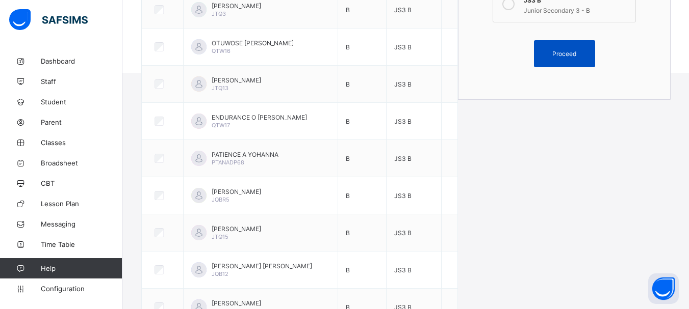
click at [567, 50] on span "Proceed" at bounding box center [564, 54] width 24 height 8
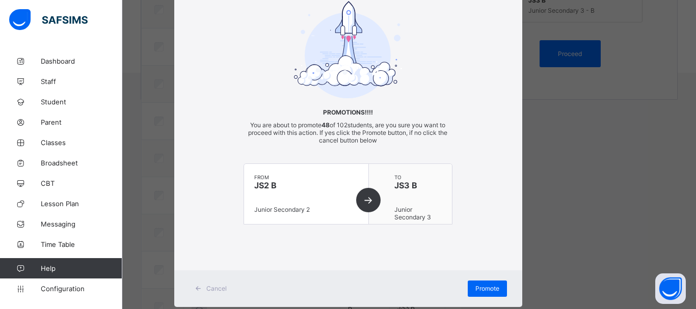
scroll to position [73, 0]
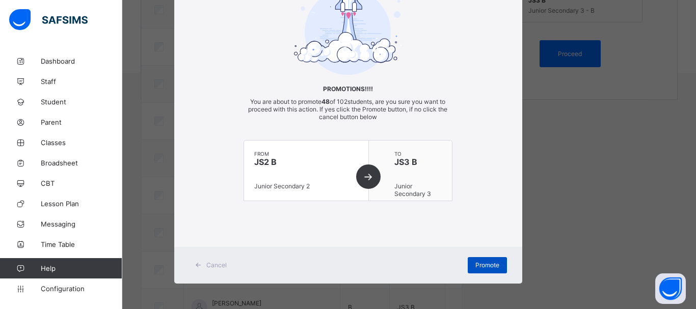
click at [481, 258] on div "Promote" at bounding box center [487, 265] width 39 height 16
click at [486, 261] on div "Promote" at bounding box center [487, 265] width 39 height 16
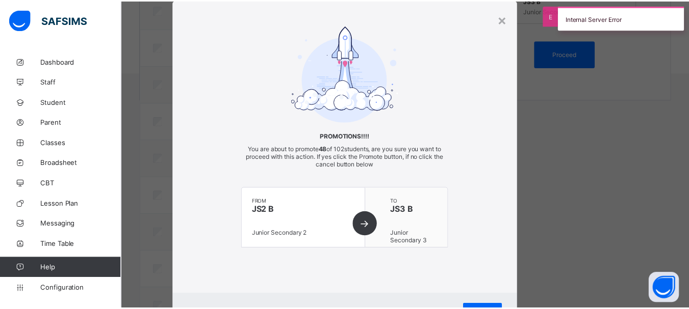
scroll to position [0, 0]
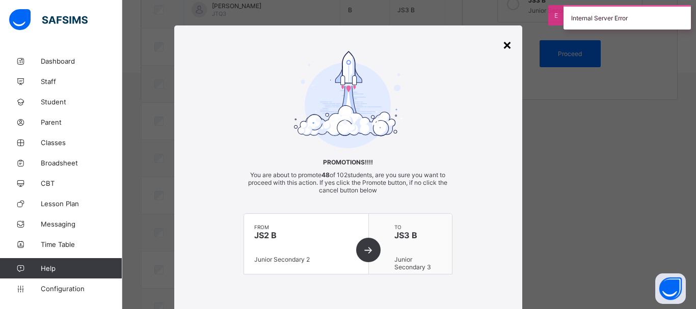
click at [503, 44] on div "×" at bounding box center [508, 44] width 10 height 17
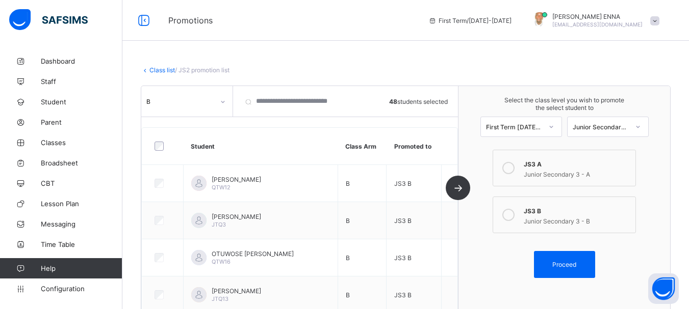
click at [157, 68] on link "Class list" at bounding box center [161, 70] width 25 height 8
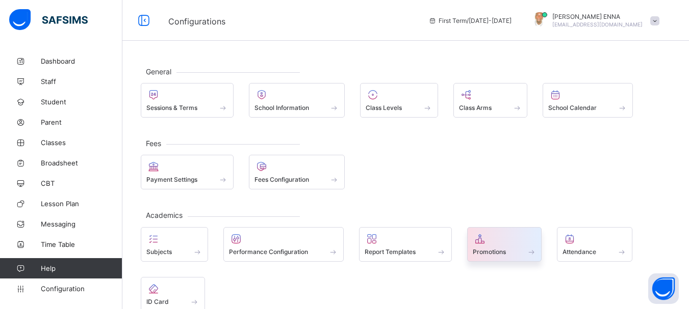
click at [502, 253] on span "Promotions" at bounding box center [489, 252] width 33 height 8
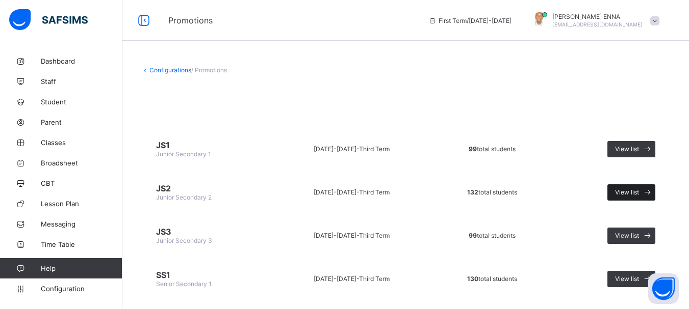
click at [639, 192] on span "View list" at bounding box center [627, 193] width 24 height 8
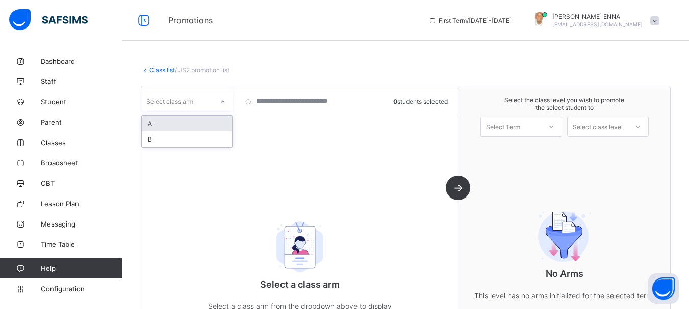
click at [213, 99] on div "Select class arm" at bounding box center [177, 101] width 72 height 14
click at [170, 141] on div "B" at bounding box center [187, 140] width 90 height 16
